Goal: Information Seeking & Learning: Learn about a topic

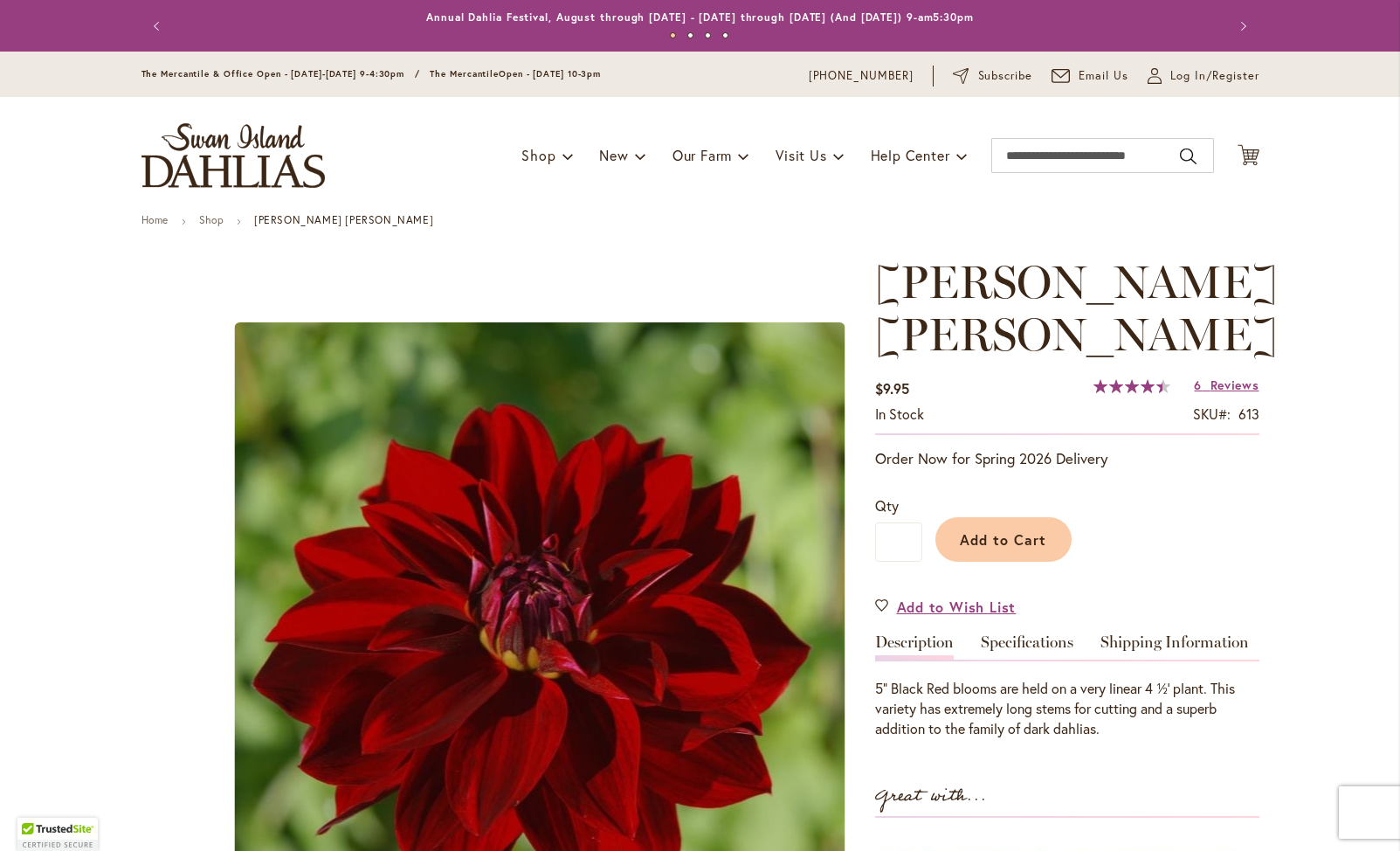
type input "**********"
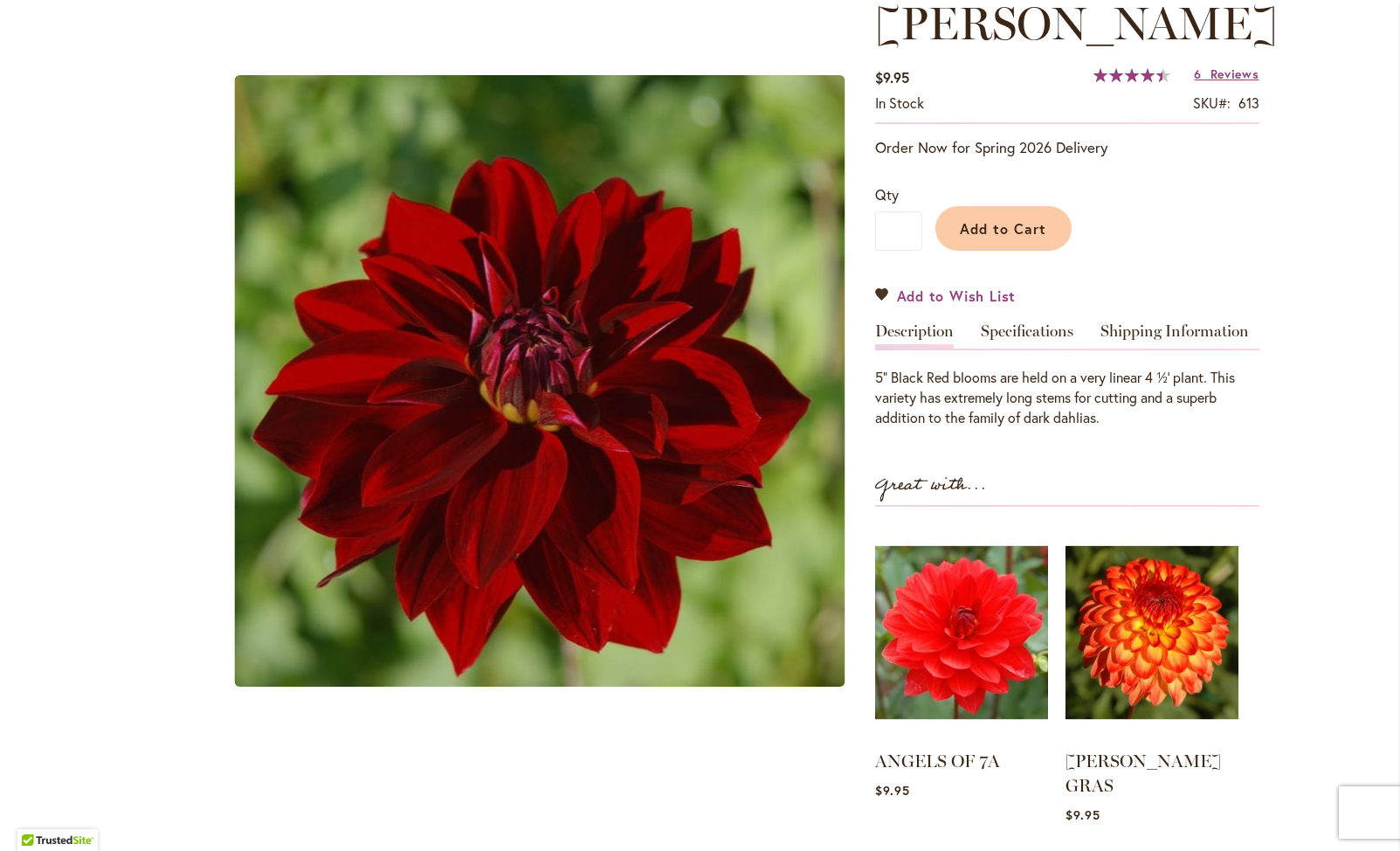
scroll to position [308, 0]
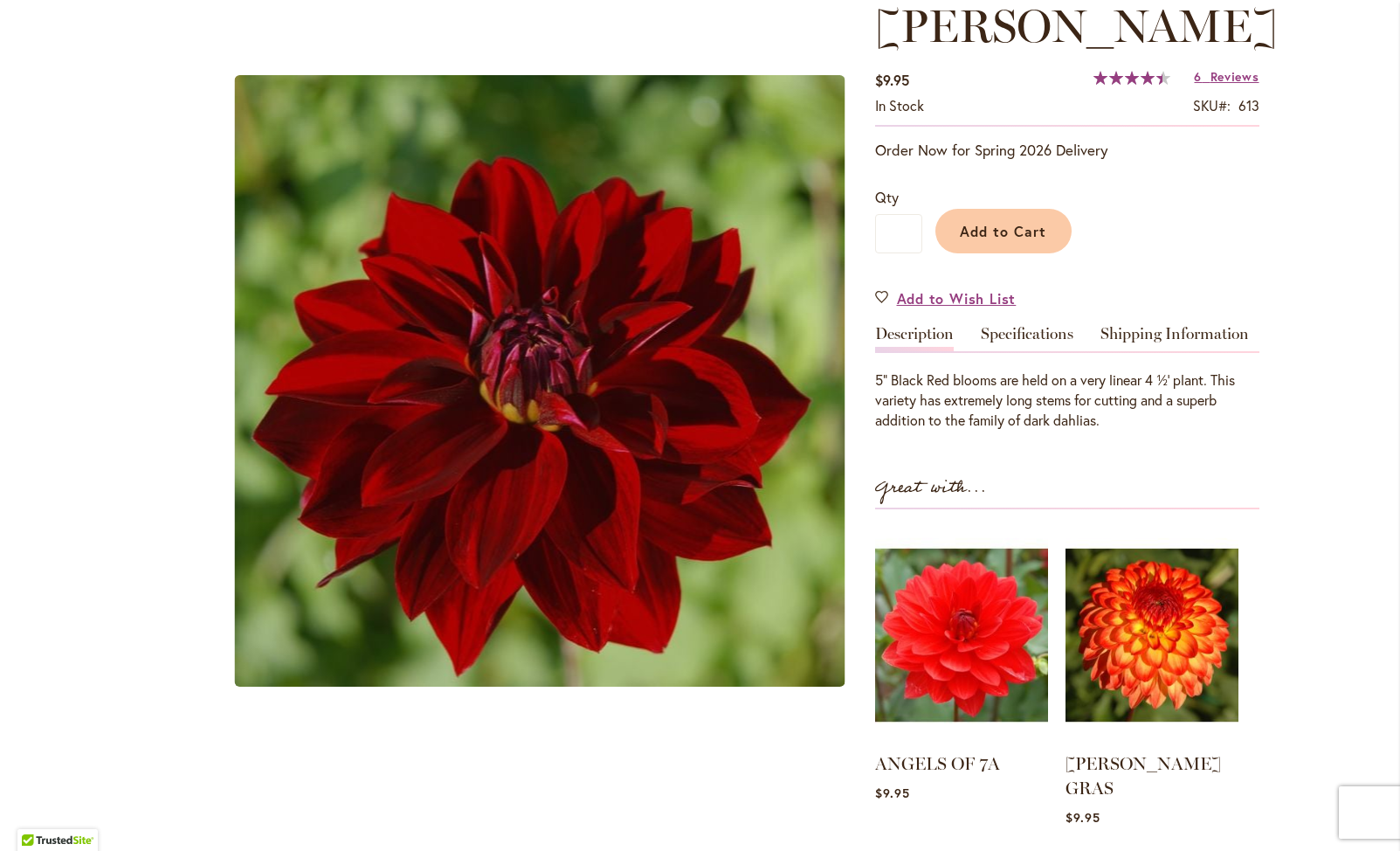
drag, startPoint x: 996, startPoint y: 447, endPoint x: 1008, endPoint y: 439, distance: 14.4
click at [996, 474] on div "Great with..." at bounding box center [1067, 491] width 384 height 36
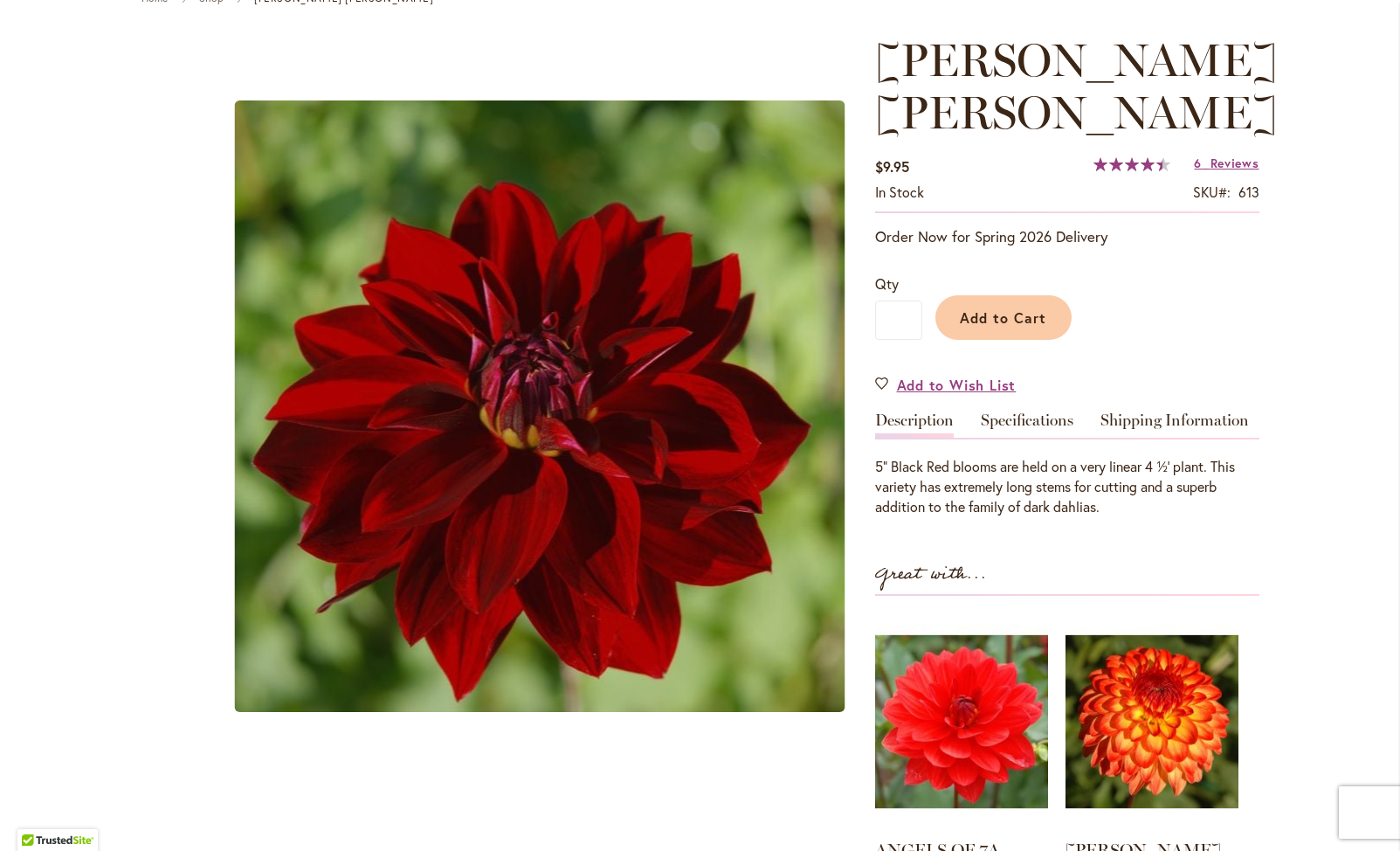
scroll to position [221, 0]
click at [1028, 413] on link "Specifications" at bounding box center [1026, 426] width 92 height 26
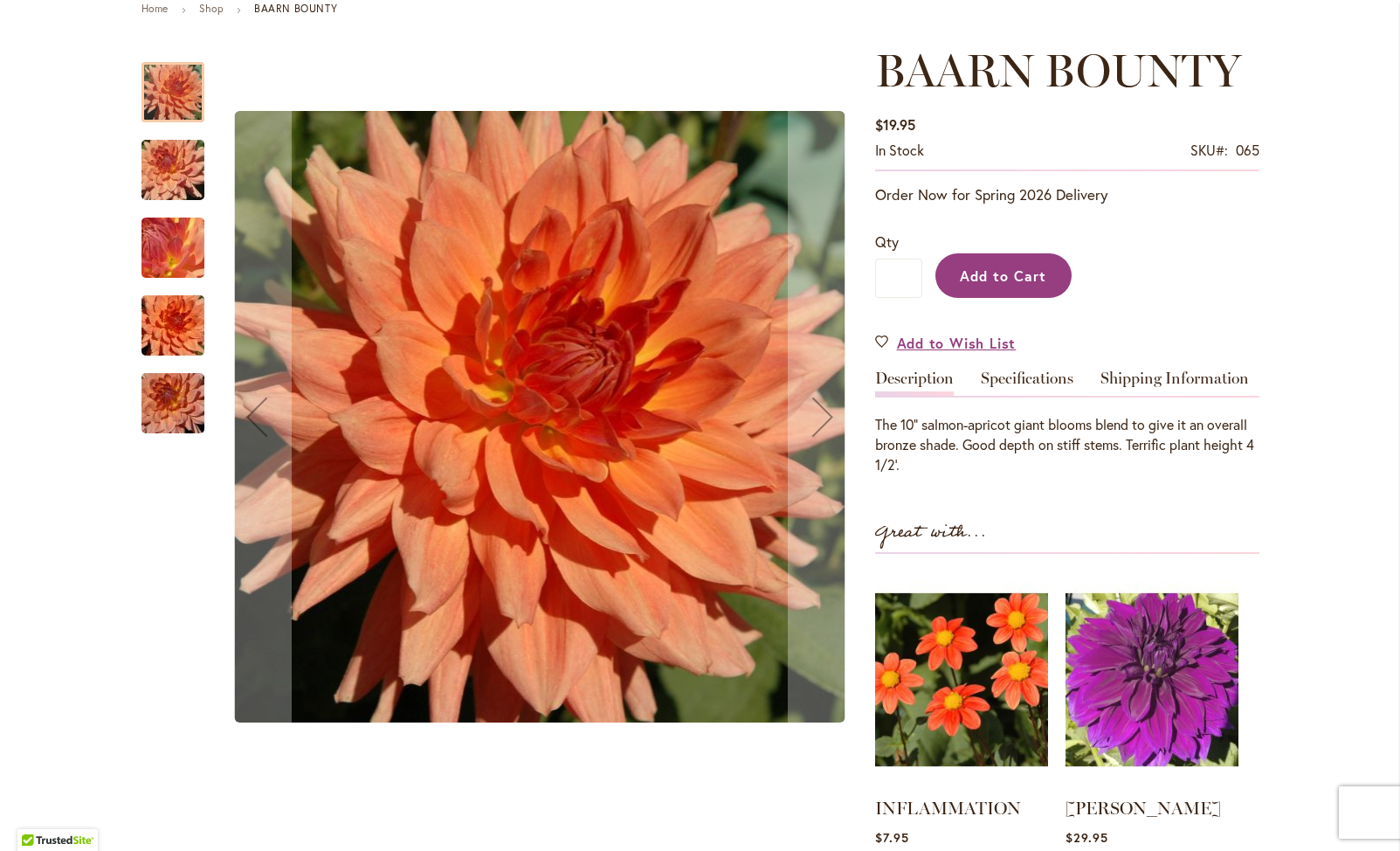
scroll to position [214, 0]
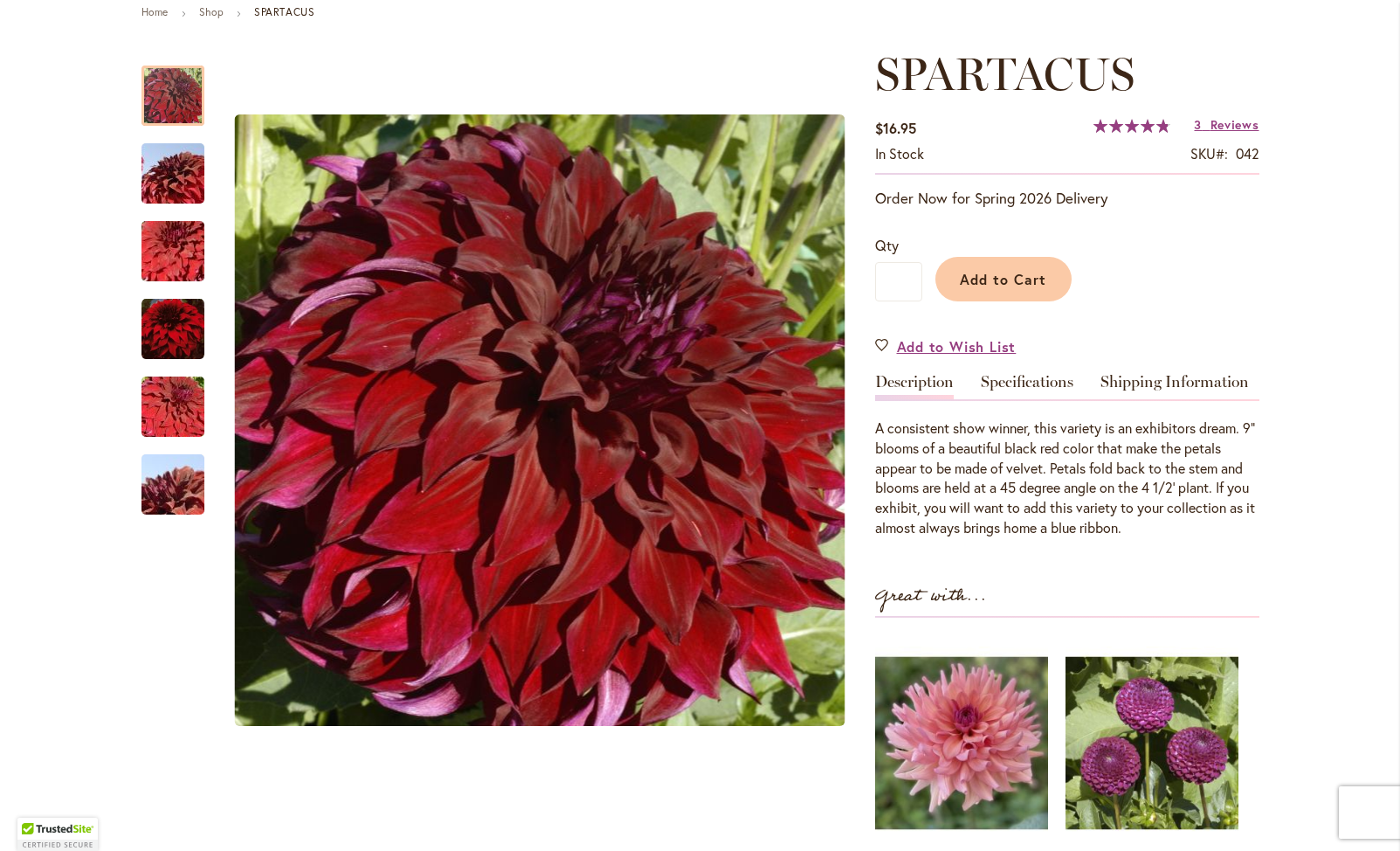
scroll to position [213, 0]
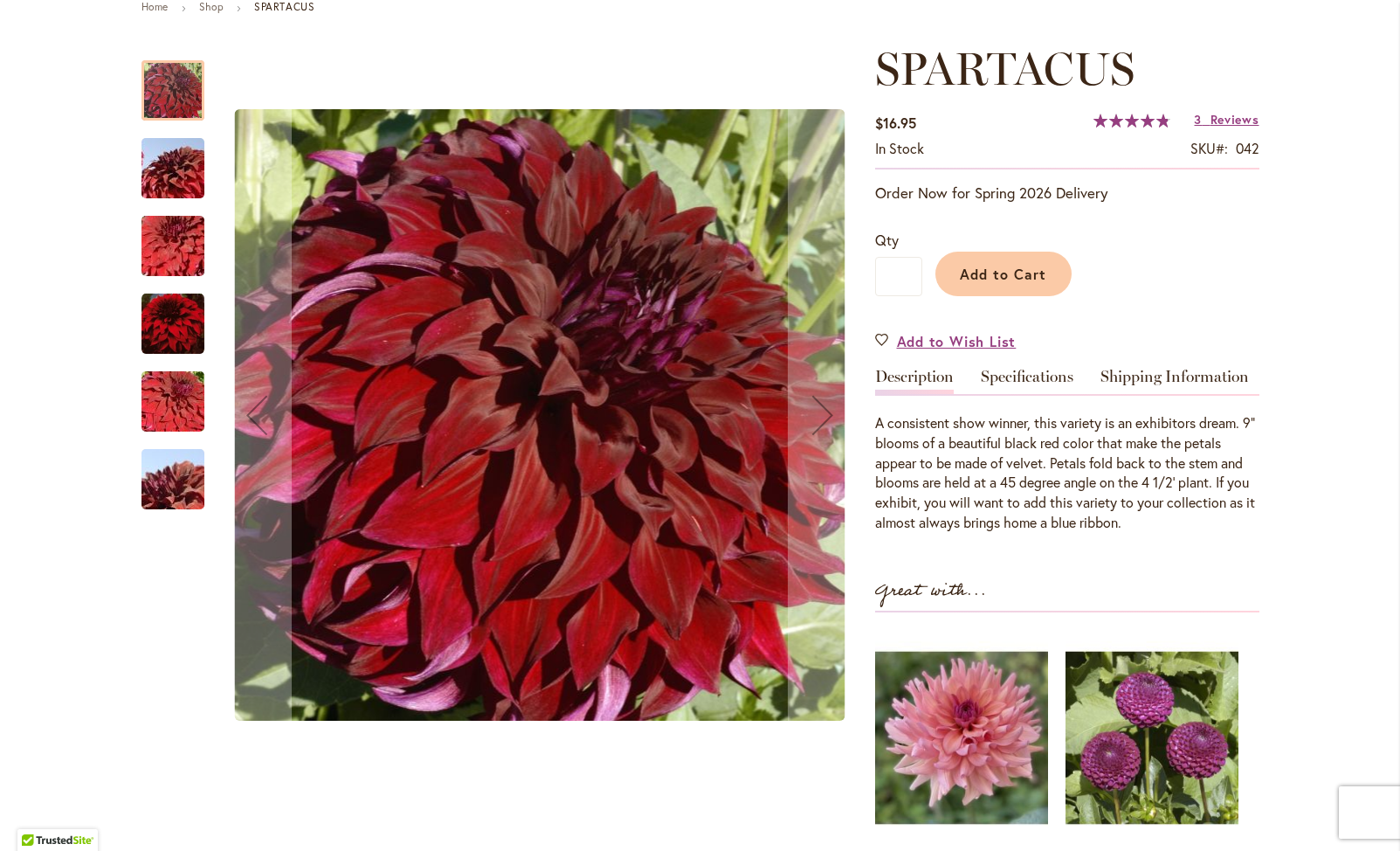
type input "**********"
click at [176, 108] on div at bounding box center [172, 90] width 62 height 60
click at [180, 329] on img "Spartacus" at bounding box center [172, 323] width 62 height 63
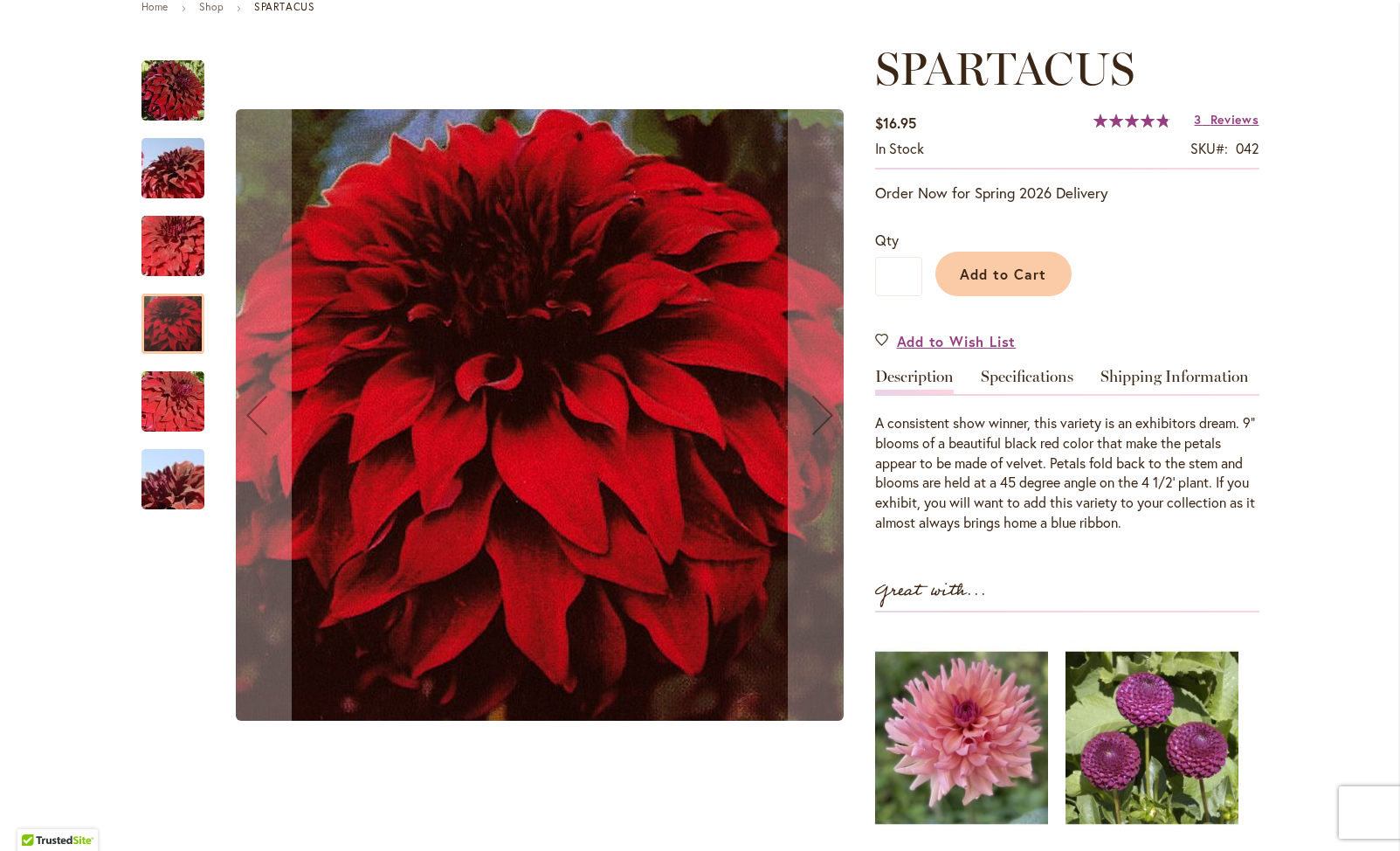
click at [172, 245] on img "Spartacus" at bounding box center [172, 246] width 126 height 84
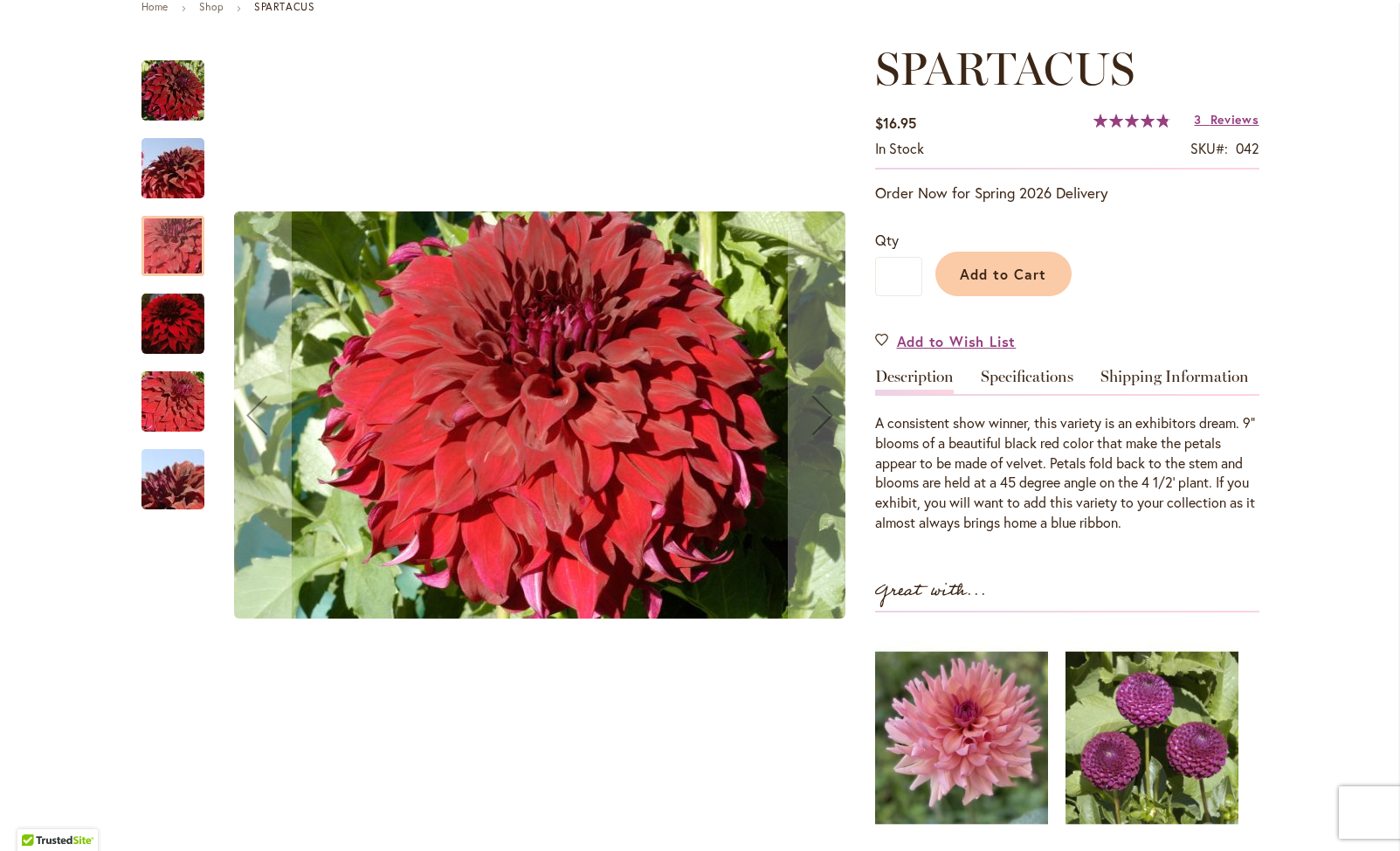
click at [171, 175] on img "Spartacus" at bounding box center [172, 168] width 126 height 84
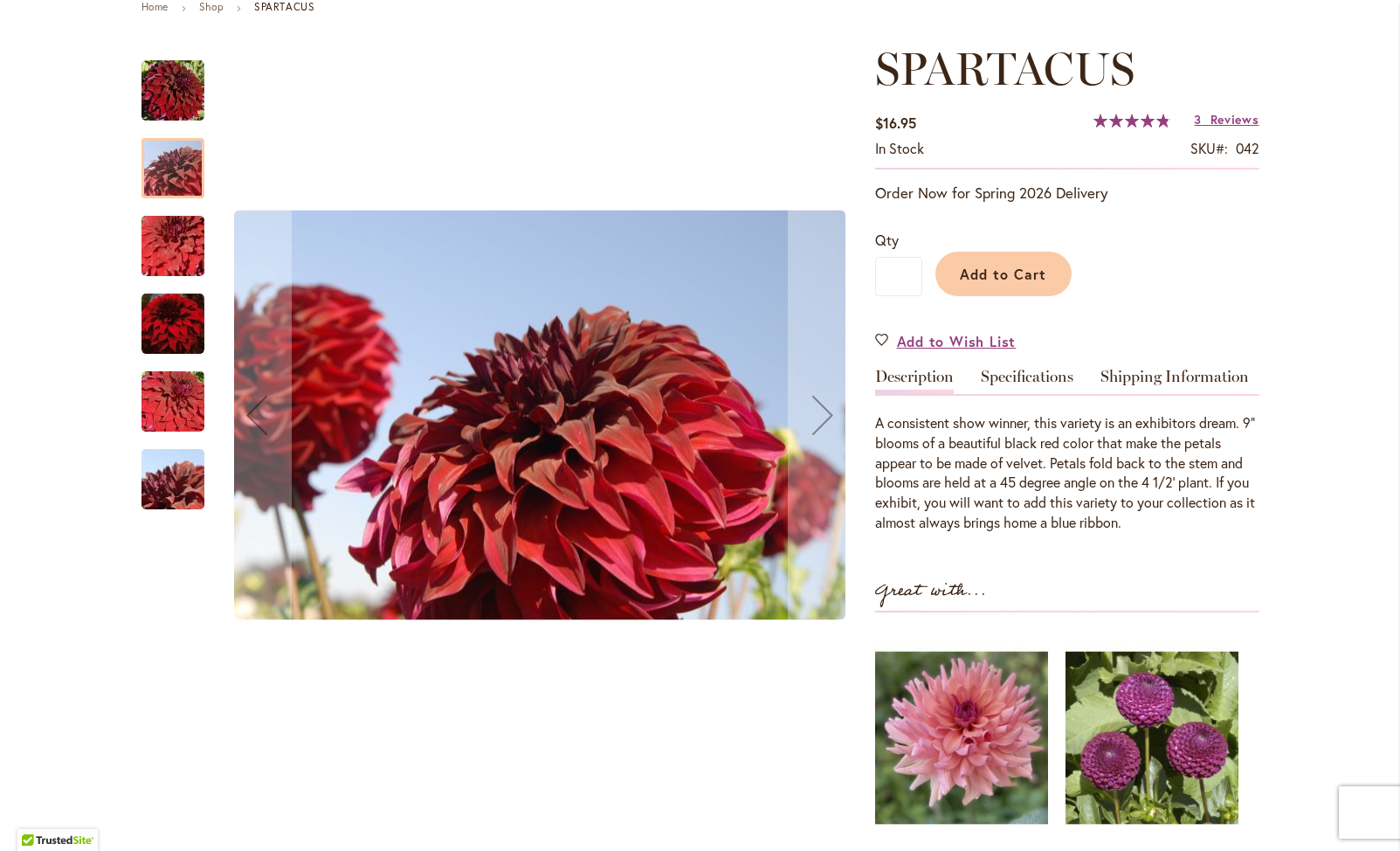
click at [165, 323] on img "Spartacus" at bounding box center [172, 323] width 62 height 63
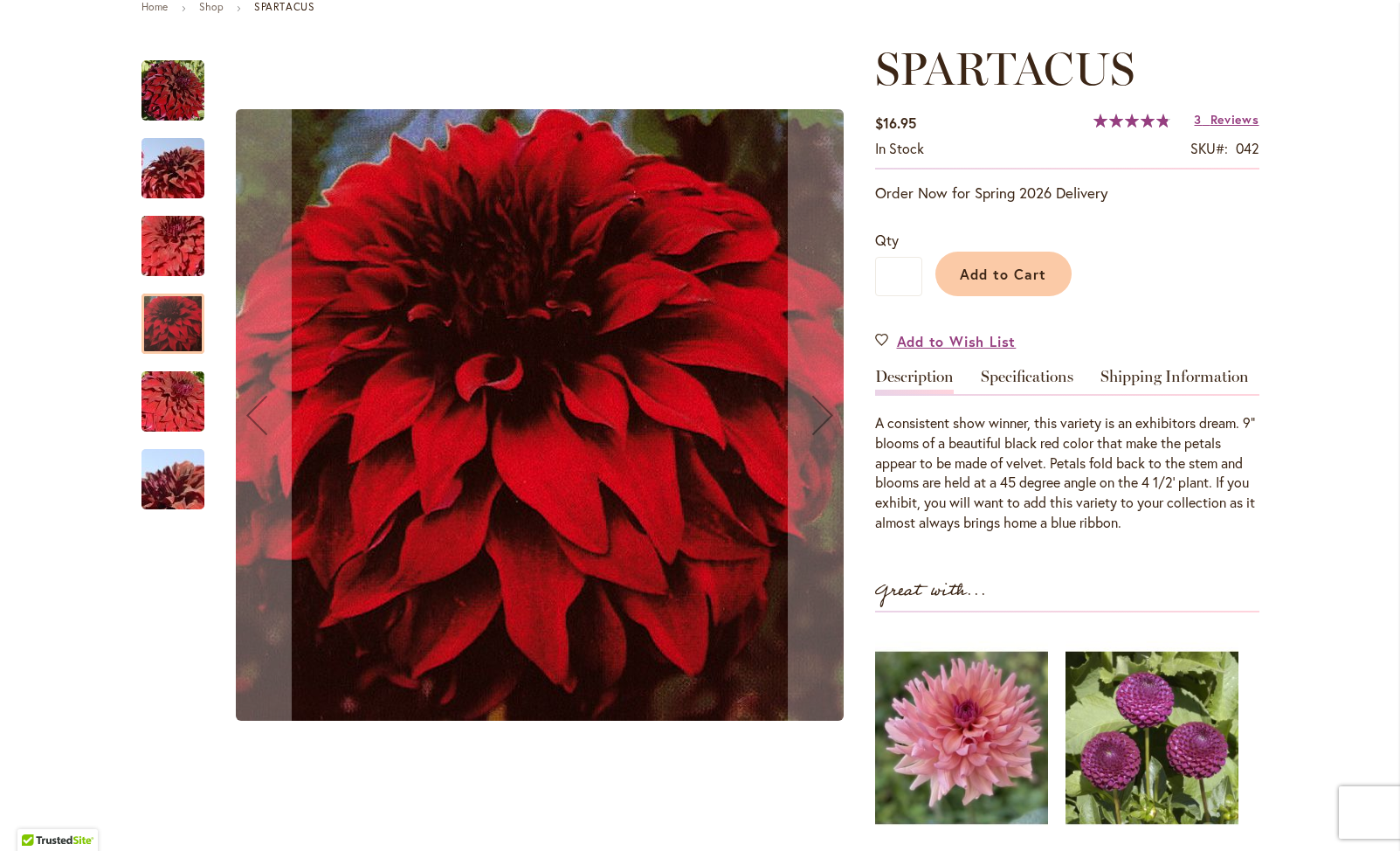
click at [172, 409] on img "Spartacus" at bounding box center [172, 401] width 126 height 84
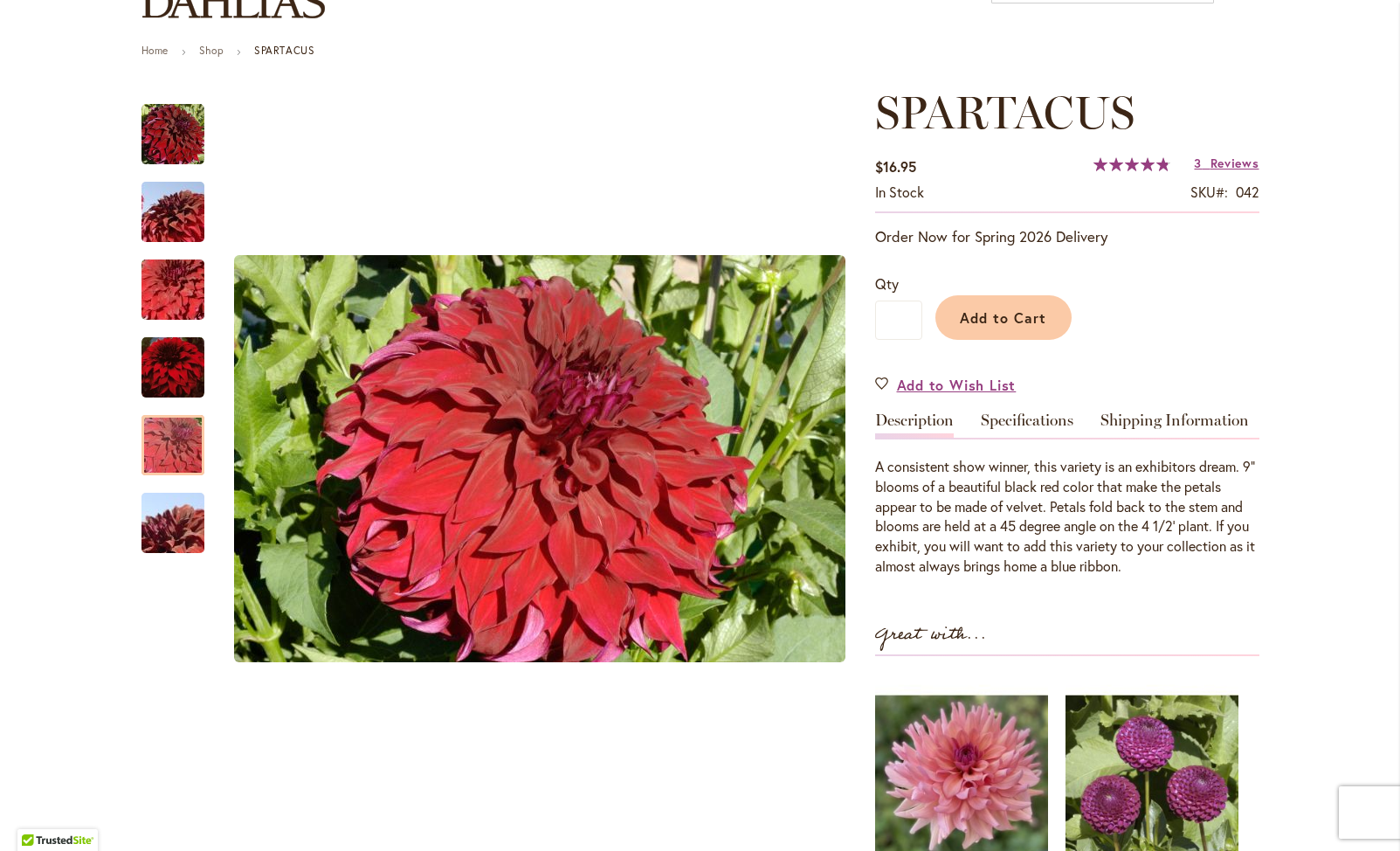
scroll to position [171, 0]
